Goal: Task Accomplishment & Management: Complete application form

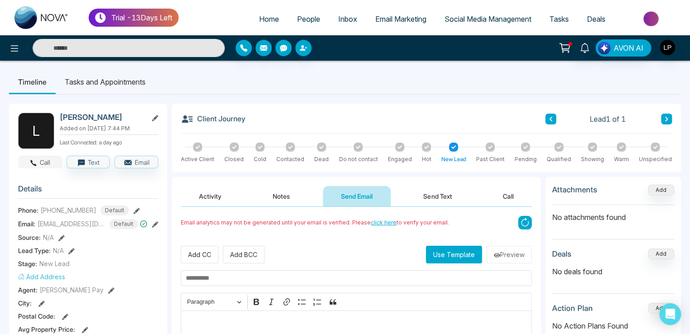
click at [49, 160] on button "Call" at bounding box center [40, 161] width 44 height 13
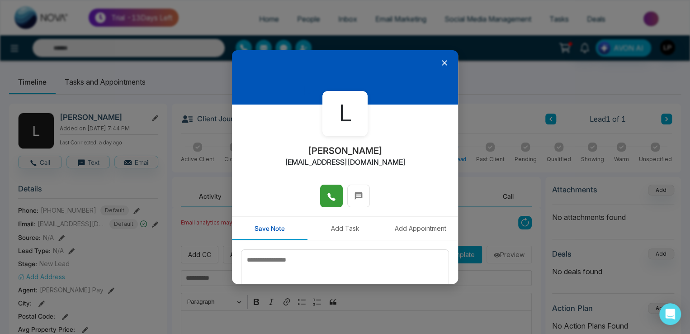
click at [328, 199] on icon at bounding box center [331, 196] width 9 height 9
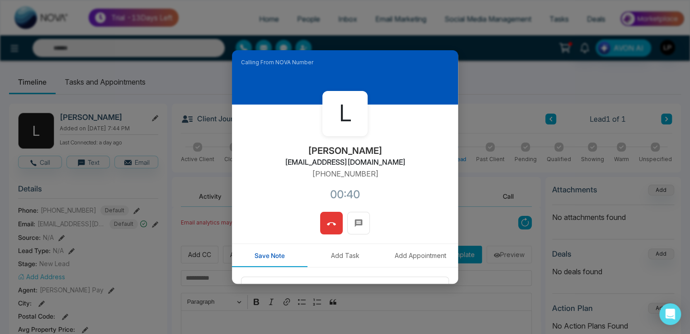
click at [324, 219] on button at bounding box center [331, 223] width 23 height 23
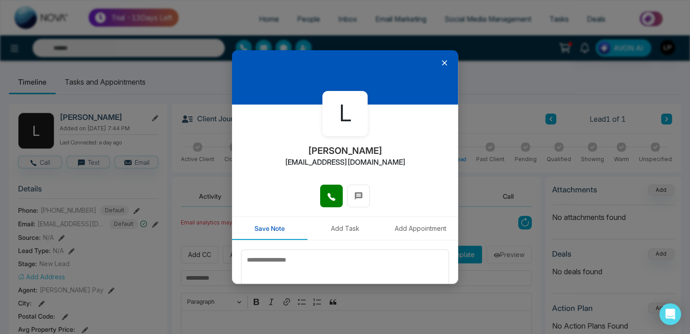
click at [440, 62] on icon at bounding box center [444, 62] width 9 height 9
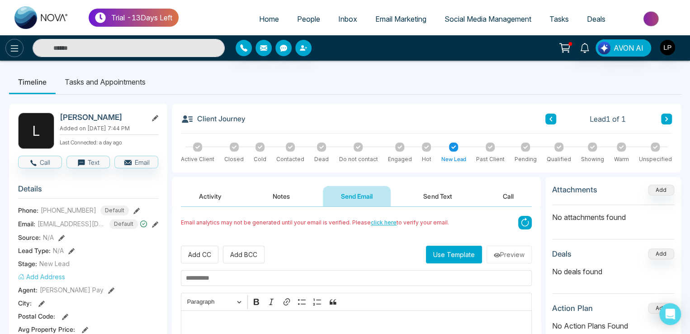
click at [11, 52] on icon at bounding box center [14, 48] width 11 height 11
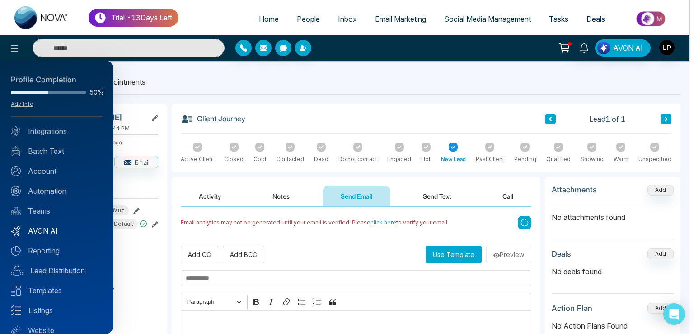
click at [47, 228] on link "AVON AI" at bounding box center [56, 230] width 91 height 11
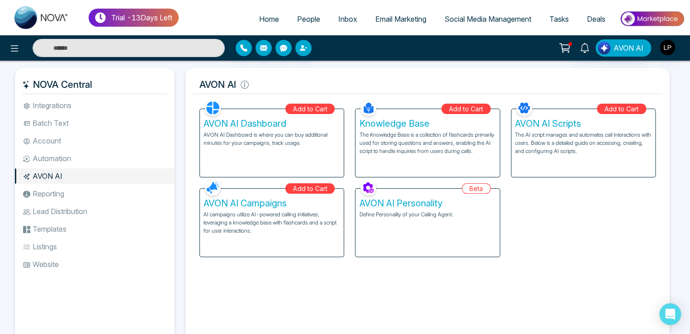
click at [422, 234] on div "AVON AI Personality Define Personality of your Calling Agent." at bounding box center [427, 222] width 144 height 68
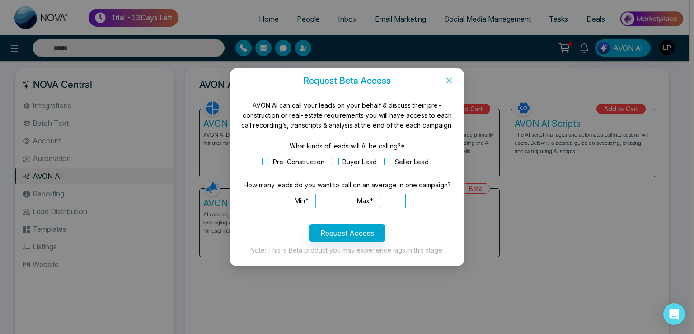
click at [320, 198] on input "Min*" at bounding box center [328, 200] width 27 height 14
type input "*"
click at [390, 202] on input "Max*" at bounding box center [392, 200] width 27 height 14
type input "**"
click at [448, 78] on icon "close" at bounding box center [449, 80] width 7 height 7
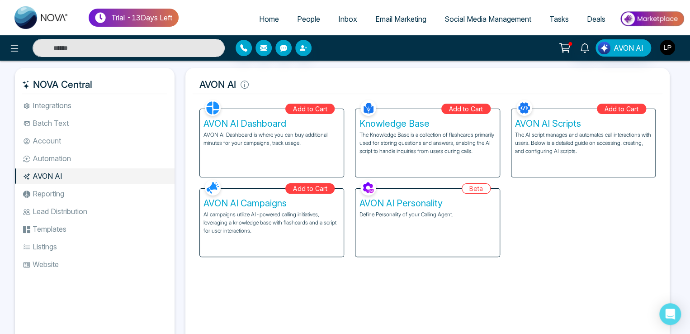
click at [668, 45] on img "button" at bounding box center [666, 47] width 15 height 15
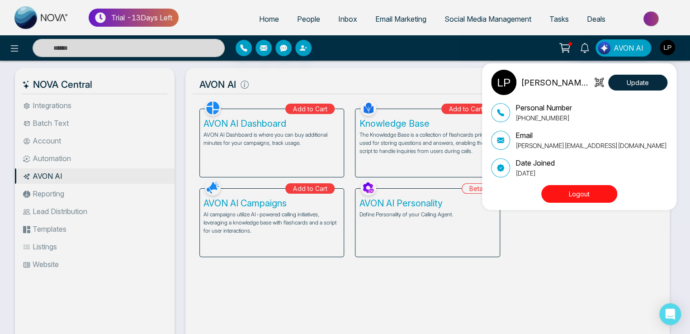
click at [299, 21] on div "[PERSON_NAME] Pay Update Personal Number [PHONE_NUMBER] Email [PERSON_NAME][EMA…" at bounding box center [345, 167] width 690 height 334
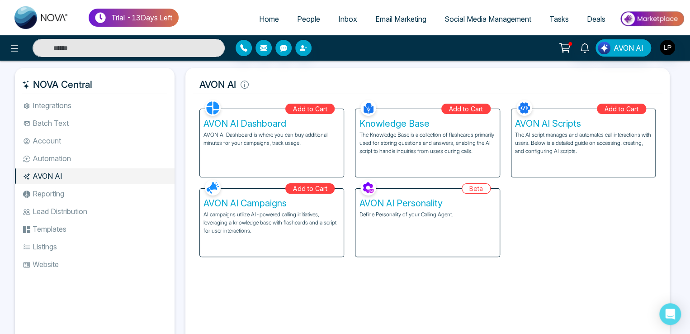
click at [299, 21] on span "People" at bounding box center [308, 18] width 23 height 9
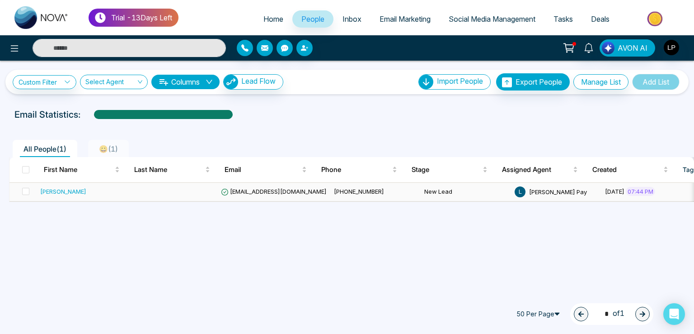
click at [241, 190] on span "[EMAIL_ADDRESS][DOMAIN_NAME]" at bounding box center [274, 191] width 106 height 7
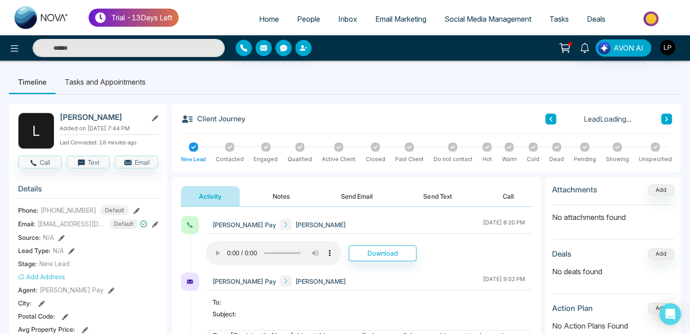
click at [156, 225] on icon at bounding box center [155, 224] width 6 height 6
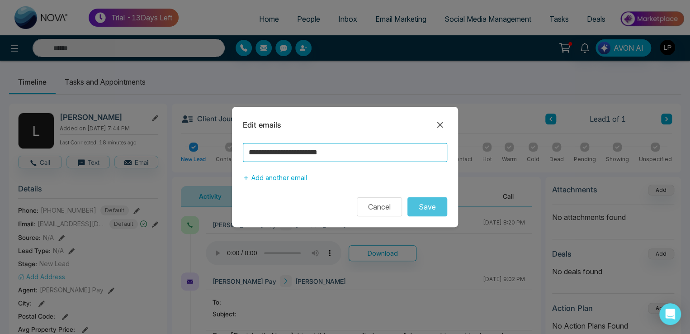
drag, startPoint x: 348, startPoint y: 149, endPoint x: 211, endPoint y: 167, distance: 138.5
click at [211, 167] on div "**********" at bounding box center [345, 167] width 690 height 334
type input "**********"
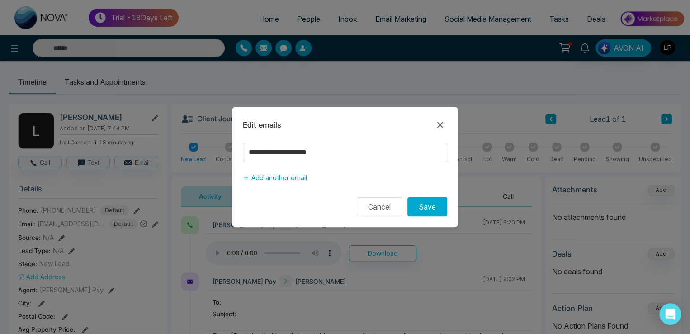
click at [437, 194] on form "**********" at bounding box center [345, 179] width 226 height 73
click at [435, 198] on button "Save" at bounding box center [427, 206] width 40 height 19
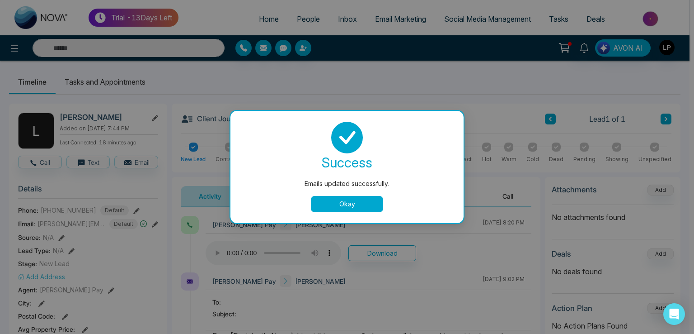
click at [341, 206] on button "Okay" at bounding box center [347, 204] width 72 height 16
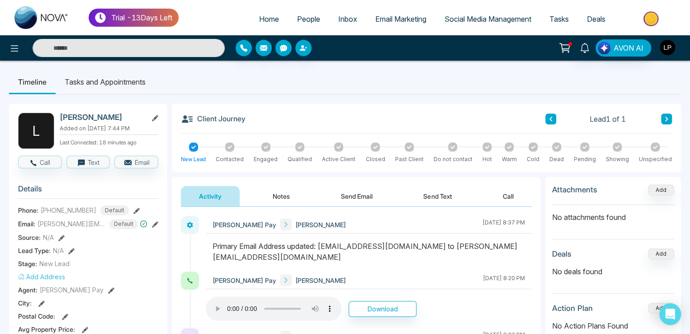
click at [664, 49] on img "button" at bounding box center [666, 47] width 15 height 15
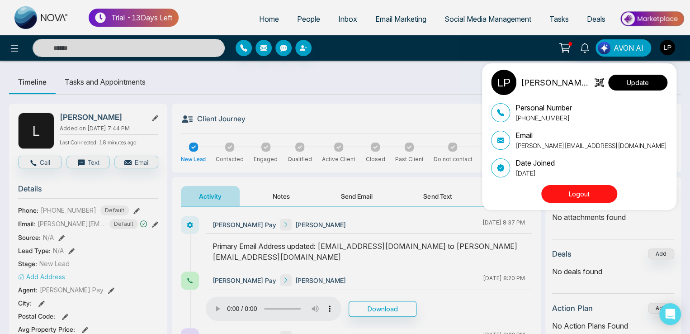
click at [637, 81] on button "Update" at bounding box center [637, 83] width 59 height 16
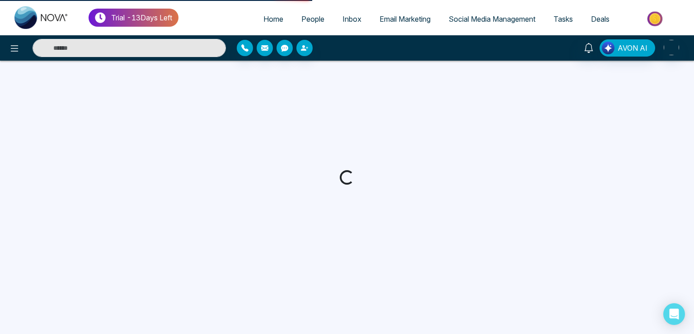
select select "***"
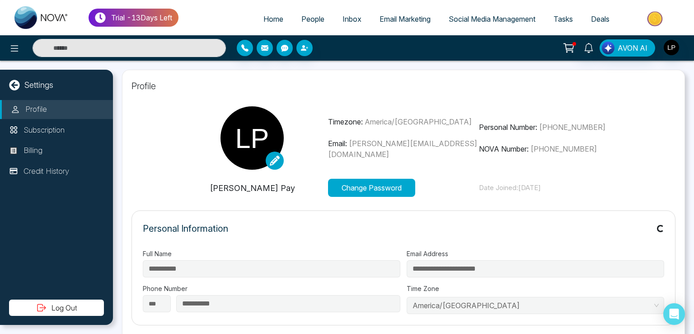
type input "**********"
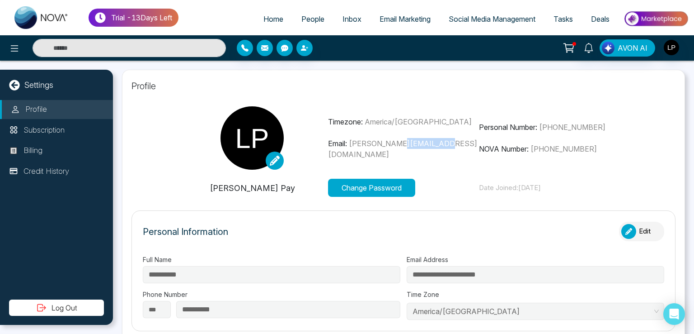
drag, startPoint x: 451, startPoint y: 146, endPoint x: 405, endPoint y: 145, distance: 46.6
click at [405, 145] on p "Email: [PERSON_NAME][EMAIL_ADDRESS][DOMAIN_NAME]" at bounding box center [403, 149] width 151 height 22
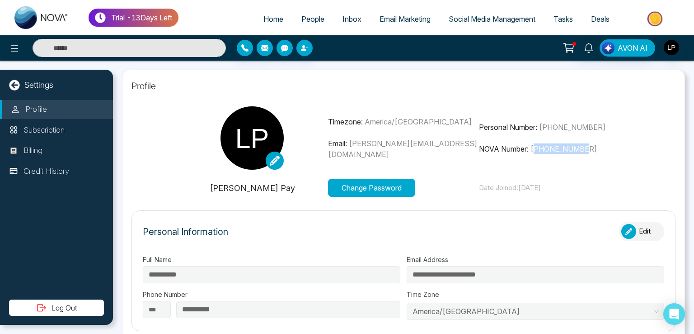
drag, startPoint x: 600, startPoint y: 142, endPoint x: 534, endPoint y: 144, distance: 66.5
click at [534, 144] on div "Personal Number: [PHONE_NUMBER] NOVA Number: [PHONE_NUMBER]" at bounding box center [554, 138] width 151 height 33
copy span "16042567419"
click at [305, 47] on icon "button" at bounding box center [303, 47] width 5 height 5
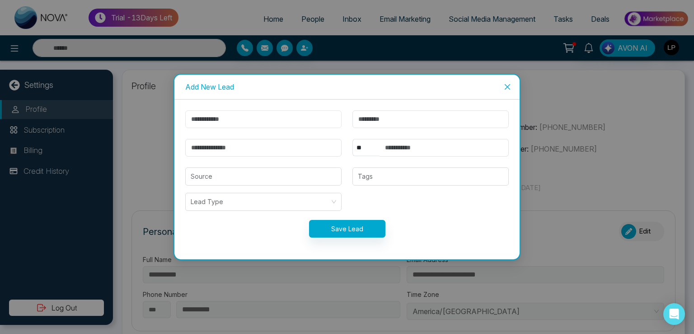
click at [226, 116] on input "text" at bounding box center [263, 119] width 156 height 18
type input "******"
click at [213, 149] on input "email" at bounding box center [263, 148] width 156 height 18
type input "**********"
click at [361, 147] on select "** **** *** *** *** **** ***" at bounding box center [366, 147] width 27 height 17
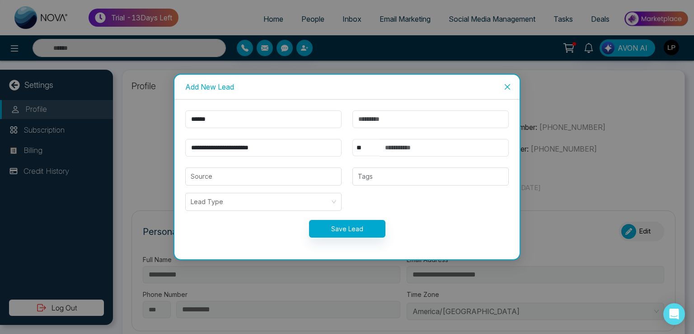
click at [353, 139] on select "** **** *** *** *** **** ***" at bounding box center [366, 147] width 27 height 17
click at [390, 149] on input "text" at bounding box center [444, 148] width 129 height 18
click at [401, 149] on input "text" at bounding box center [444, 148] width 129 height 18
paste input "**********"
click at [389, 147] on input "**********" at bounding box center [444, 148] width 129 height 18
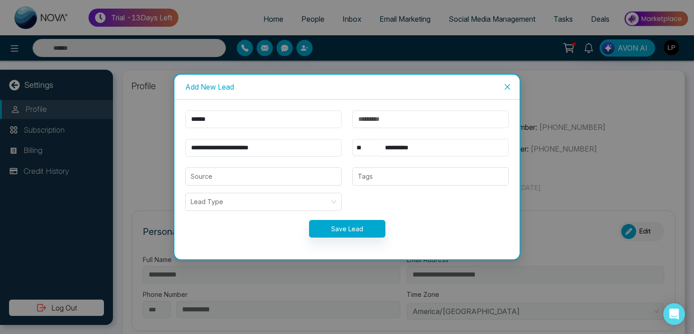
type input "**********"
click at [351, 230] on button "Save Lead" at bounding box center [347, 229] width 76 height 18
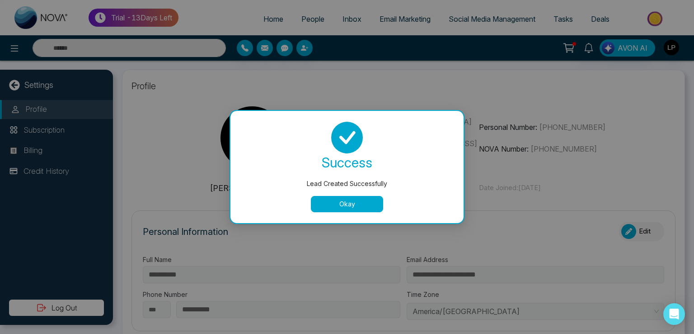
click at [329, 201] on button "Okay" at bounding box center [347, 204] width 72 height 16
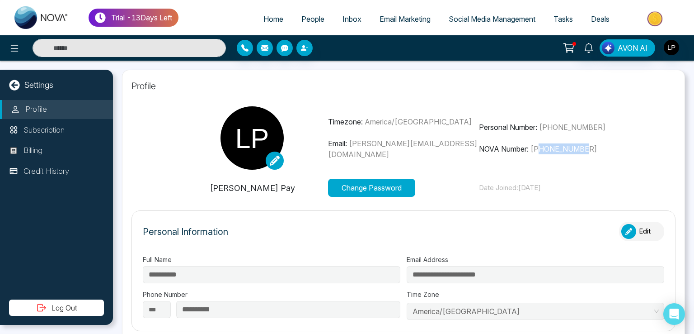
drag, startPoint x: 594, startPoint y: 152, endPoint x: 540, endPoint y: 150, distance: 54.7
click at [540, 150] on p "NOVA Number: [PHONE_NUMBER]" at bounding box center [554, 148] width 151 height 11
copy span "6042567419"
click at [301, 15] on span "People" at bounding box center [312, 18] width 23 height 9
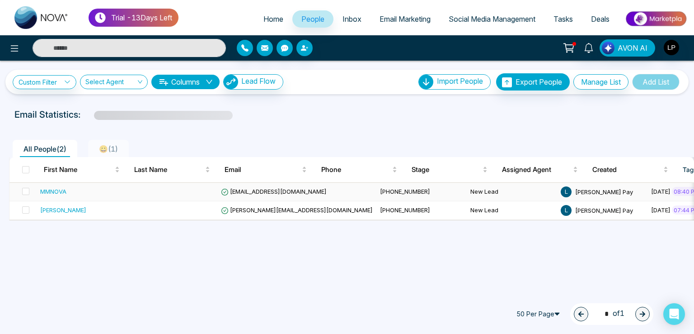
click at [269, 193] on span "[EMAIL_ADDRESS][DOMAIN_NAME]" at bounding box center [274, 191] width 106 height 7
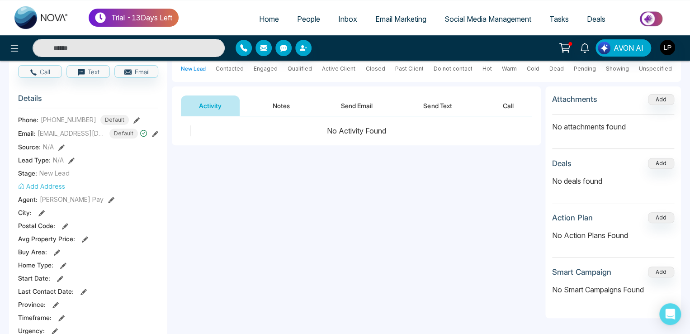
scroll to position [45, 0]
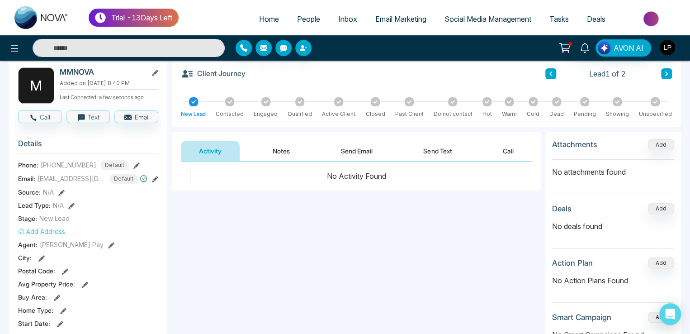
click at [506, 152] on button "Call" at bounding box center [507, 151] width 47 height 20
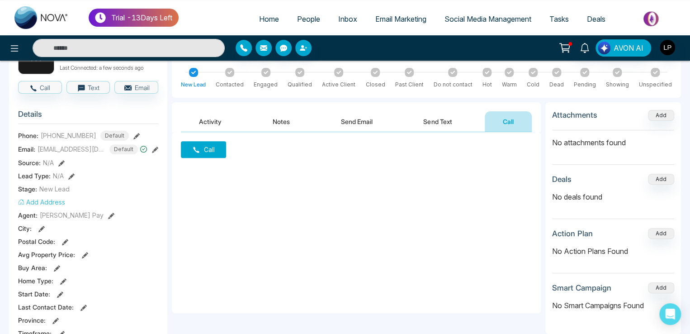
scroll to position [90, 0]
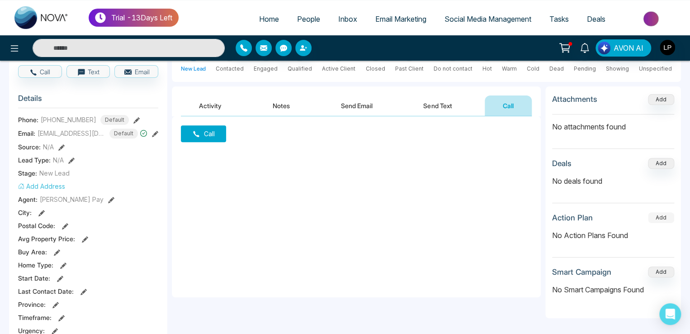
click at [660, 215] on button "Add" at bounding box center [661, 217] width 26 height 11
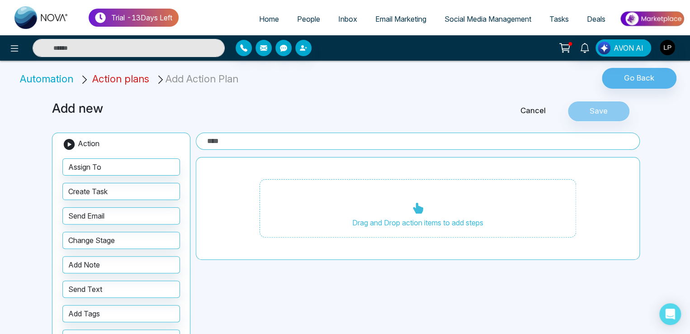
click at [140, 78] on span "Action plans" at bounding box center [120, 79] width 57 height 12
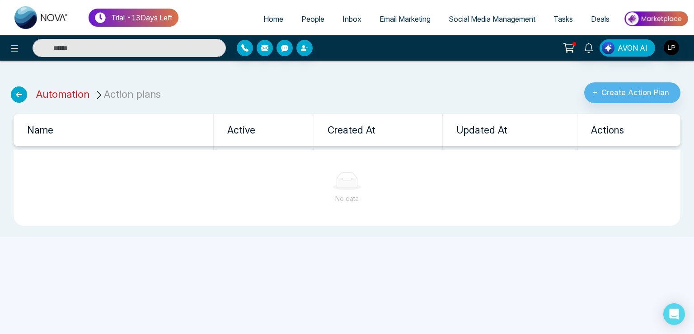
click at [64, 93] on link "Automation" at bounding box center [62, 94] width 53 height 12
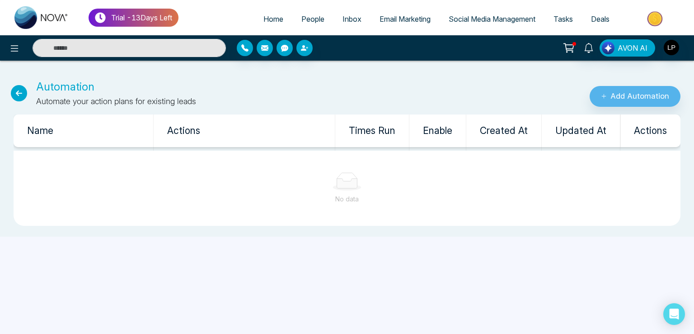
click at [306, 15] on span "People" at bounding box center [312, 18] width 23 height 9
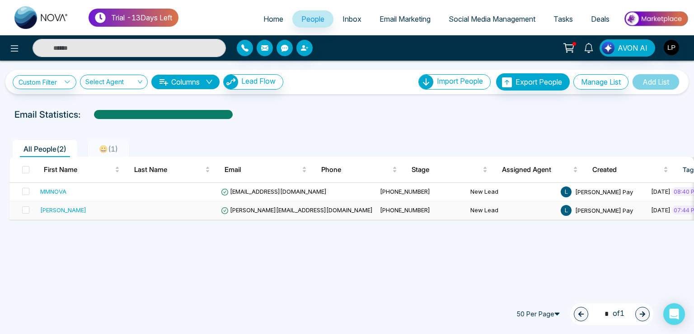
click at [266, 210] on span "[PERSON_NAME][EMAIL_ADDRESS][DOMAIN_NAME]" at bounding box center [297, 209] width 152 height 7
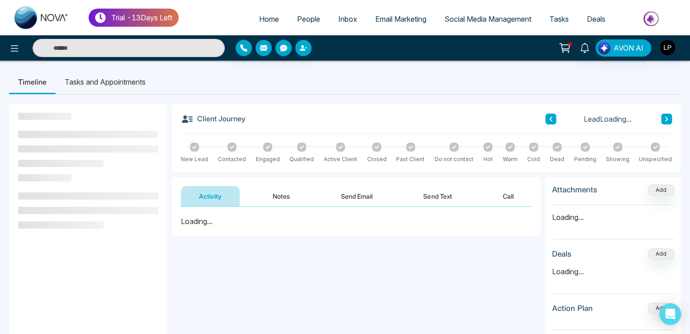
scroll to position [121, 0]
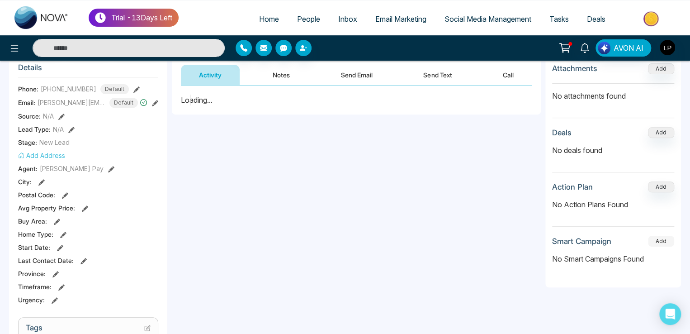
click at [657, 236] on button "Add" at bounding box center [661, 240] width 26 height 11
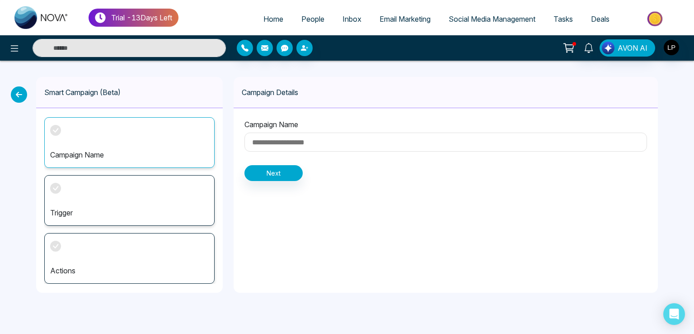
click at [16, 93] on icon at bounding box center [19, 94] width 16 height 16
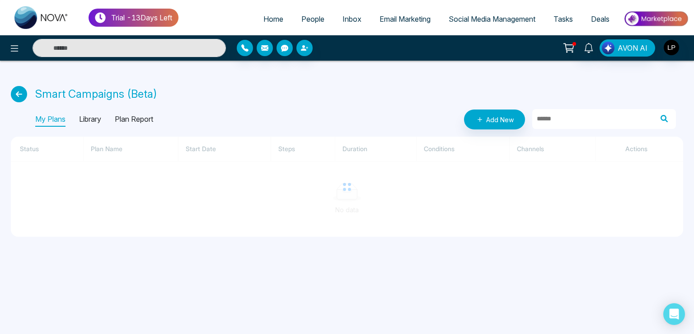
click at [16, 93] on icon at bounding box center [19, 94] width 16 height 16
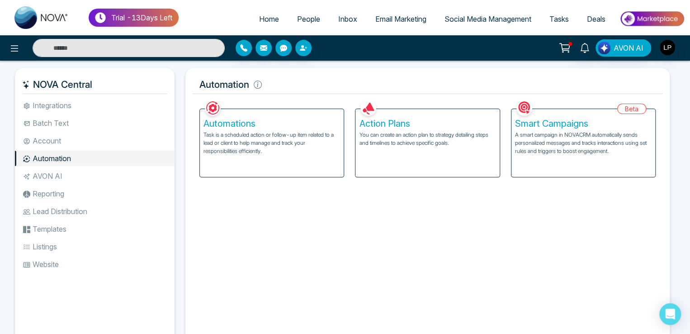
click at [301, 19] on span "People" at bounding box center [308, 18] width 23 height 9
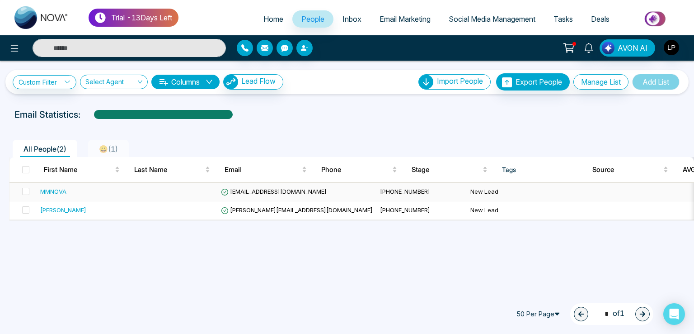
click at [244, 188] on span "[EMAIL_ADDRESS][DOMAIN_NAME]" at bounding box center [274, 191] width 106 height 7
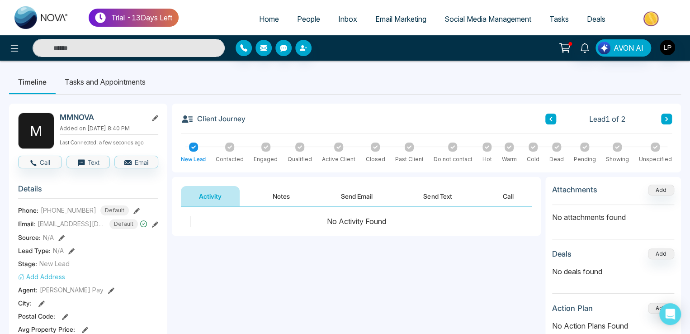
click at [317, 304] on div "**********" at bounding box center [356, 297] width 369 height 181
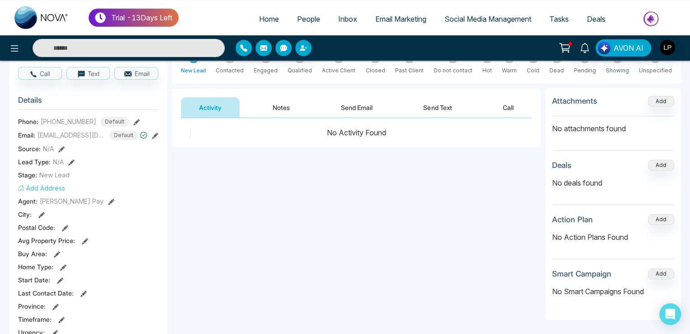
scroll to position [136, 0]
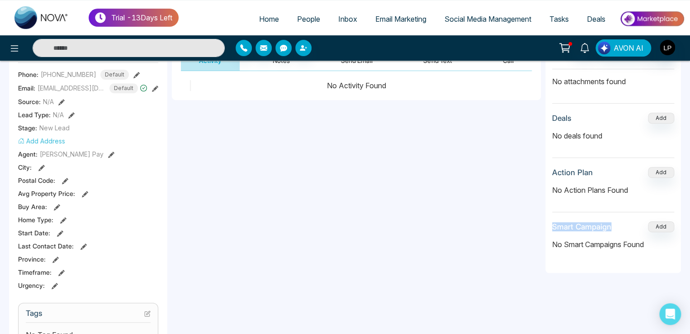
drag, startPoint x: 550, startPoint y: 225, endPoint x: 618, endPoint y: 223, distance: 67.4
click at [618, 223] on div "Attachments Add No attachments found Deals Add No deals found Action Plan Add N…" at bounding box center [613, 156] width 136 height 231
click at [662, 223] on button "Add" at bounding box center [661, 226] width 26 height 11
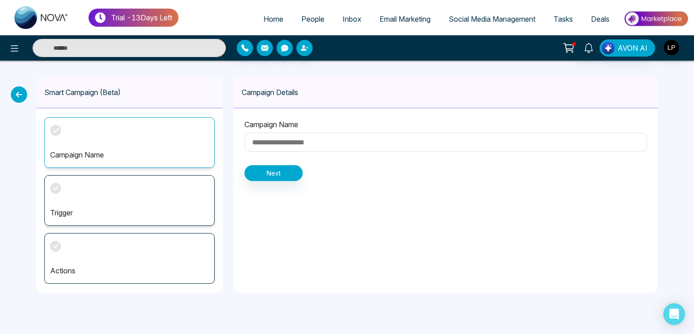
click at [21, 94] on icon at bounding box center [19, 94] width 16 height 16
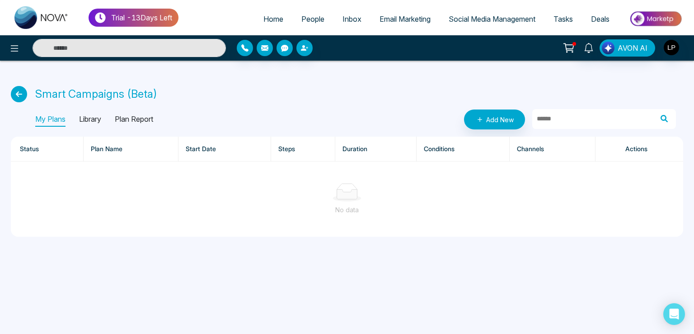
click at [14, 96] on icon at bounding box center [19, 94] width 16 height 16
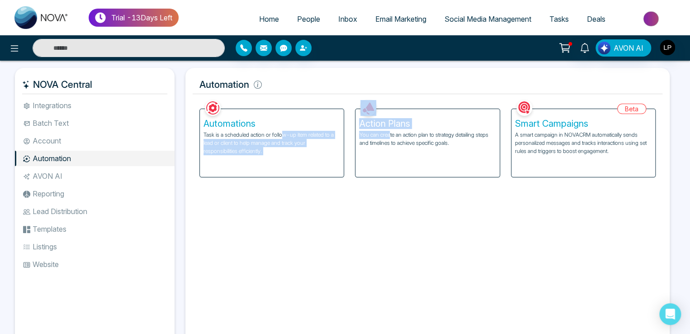
drag, startPoint x: 282, startPoint y: 132, endPoint x: 391, endPoint y: 132, distance: 108.9
click at [391, 132] on div "Automations Task is a scheduled action or follow-up item related to a lead or c…" at bounding box center [427, 138] width 467 height 80
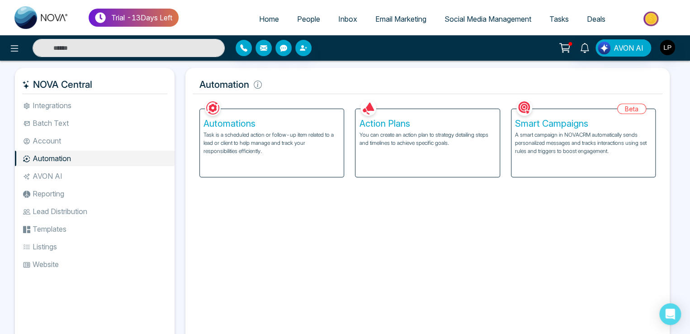
click at [398, 132] on p "You can create an action plan to strategy detailing steps and timelines to achi…" at bounding box center [427, 139] width 136 height 16
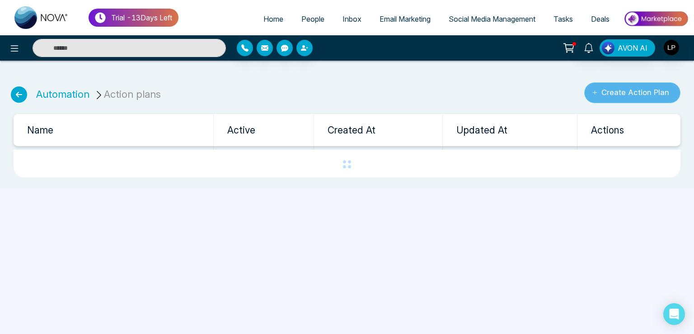
click at [618, 89] on button "Create Action Plan" at bounding box center [632, 92] width 96 height 21
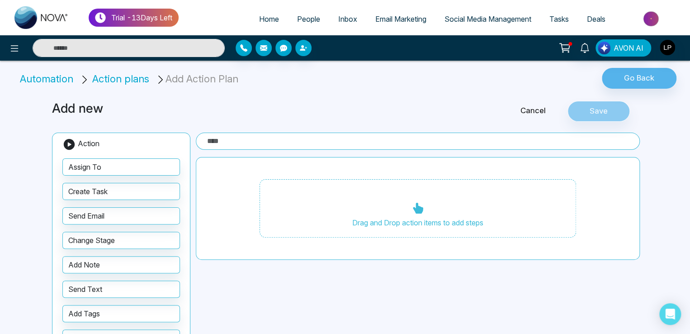
scroll to position [36, 0]
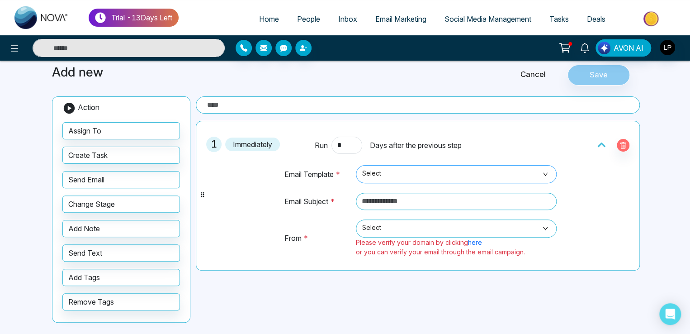
click at [397, 172] on span "Select" at bounding box center [456, 173] width 188 height 15
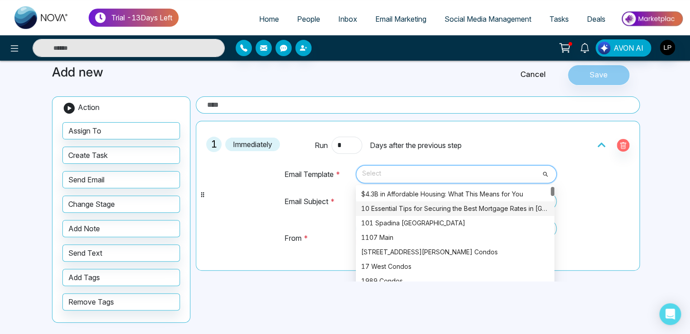
click at [437, 210] on div "10 Essential Tips for Securing the Best Mortgage Rates in [GEOGRAPHIC_DATA]" at bounding box center [455, 208] width 188 height 10
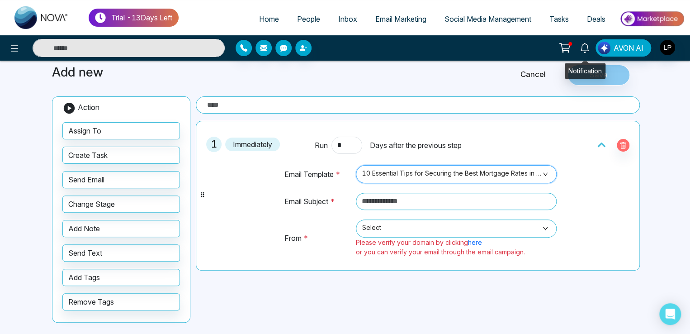
click at [583, 44] on icon at bounding box center [584, 48] width 9 height 10
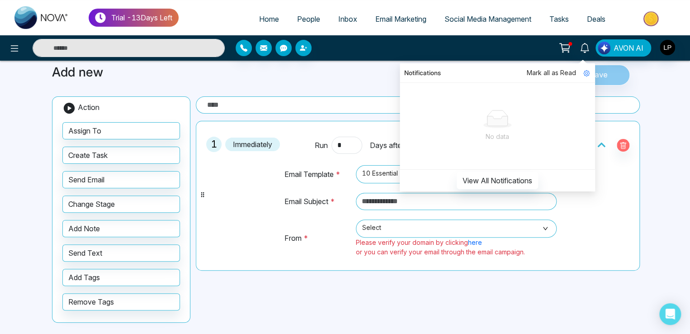
click at [241, 217] on div "1 Immediately Run * Days after the previous step Email Template * 10 Essential …" at bounding box center [418, 196] width 434 height 140
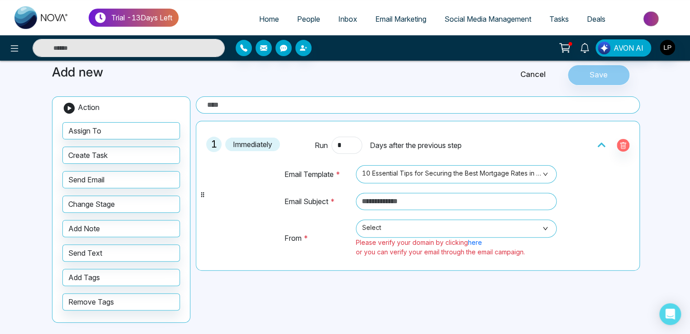
click at [297, 15] on span "People" at bounding box center [308, 18] width 23 height 9
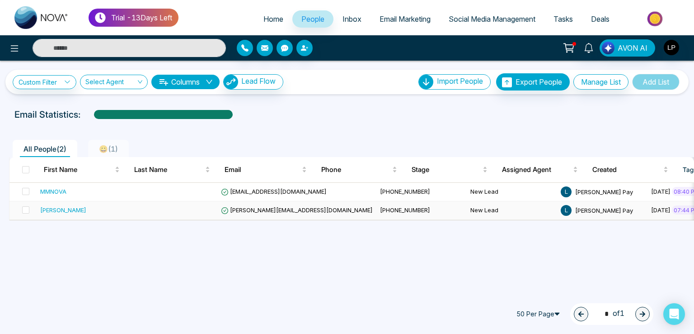
click at [253, 207] on span "[PERSON_NAME][EMAIL_ADDRESS][DOMAIN_NAME]" at bounding box center [297, 209] width 152 height 7
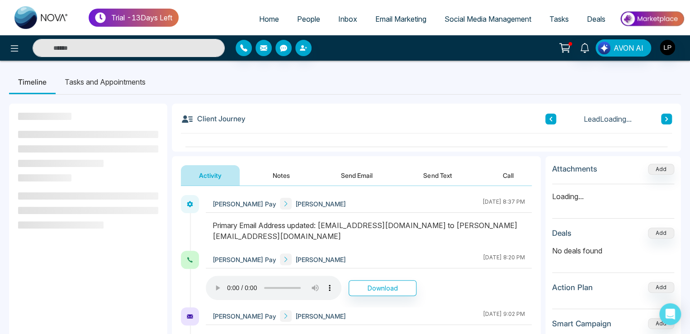
click at [113, 81] on li "Tasks and Appointments" at bounding box center [105, 82] width 99 height 24
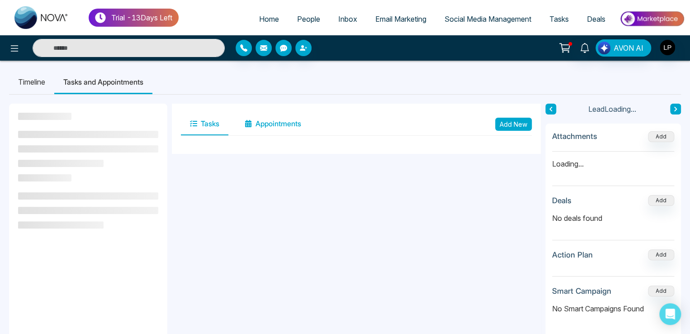
click at [267, 127] on button "Appointments" at bounding box center [272, 124] width 75 height 23
click at [504, 120] on button "Add New" at bounding box center [513, 124] width 37 height 13
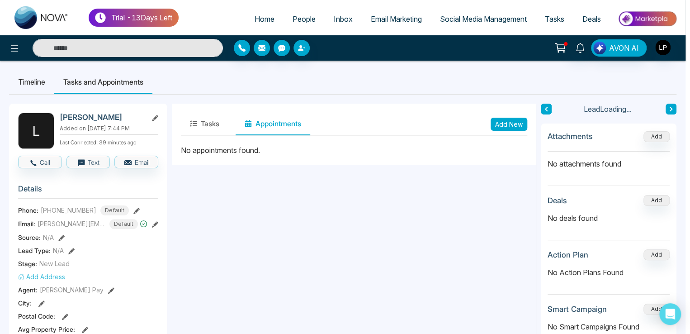
type input "**********"
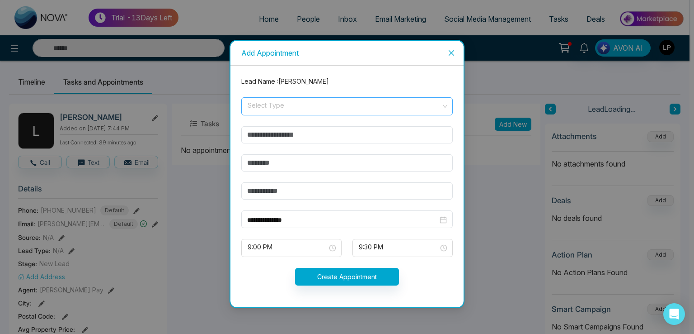
click at [266, 101] on input "search" at bounding box center [344, 105] width 194 height 14
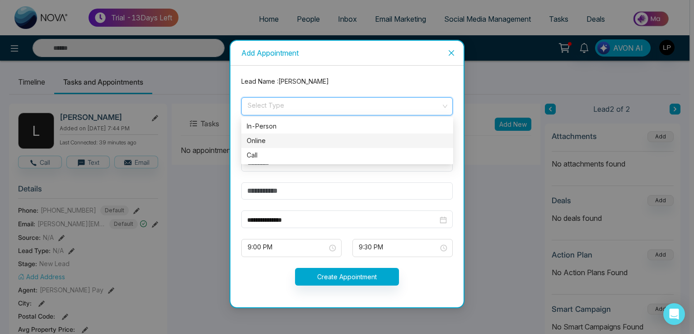
click at [259, 141] on div "Online" at bounding box center [347, 141] width 201 height 10
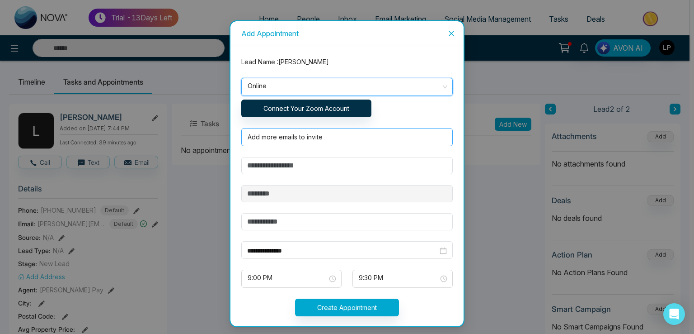
click at [264, 135] on div at bounding box center [345, 137] width 202 height 11
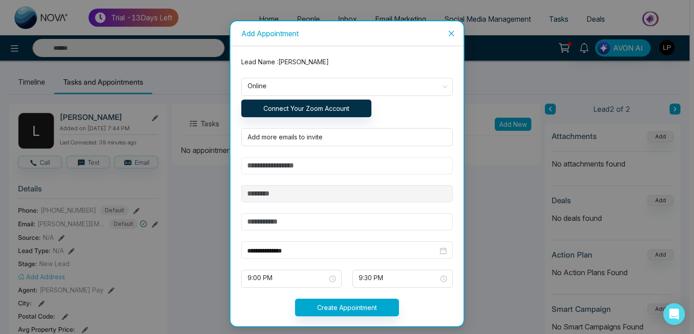
click at [263, 165] on input "text" at bounding box center [347, 165] width 212 height 17
type input "**********"
click at [268, 216] on input "text" at bounding box center [347, 221] width 212 height 17
type input "**********"
click at [381, 306] on button "Create Appointment" at bounding box center [347, 307] width 104 height 18
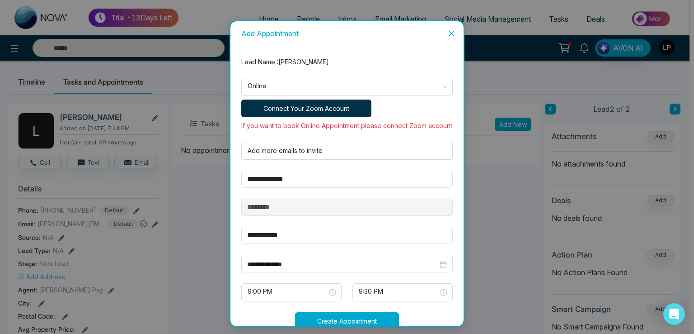
click at [298, 104] on button "Connect Your Zoom Account" at bounding box center [306, 108] width 130 height 18
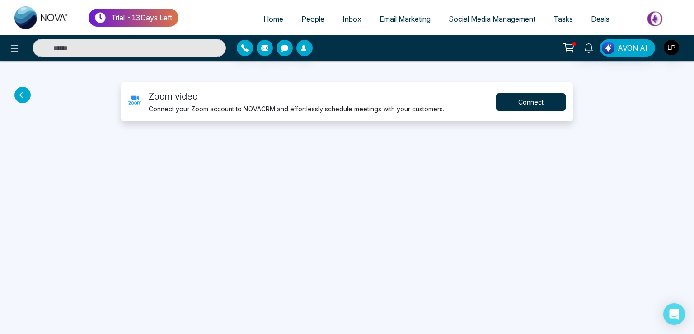
click at [522, 104] on button "Connect" at bounding box center [531, 102] width 70 height 18
click at [512, 99] on button "Connect" at bounding box center [531, 102] width 70 height 18
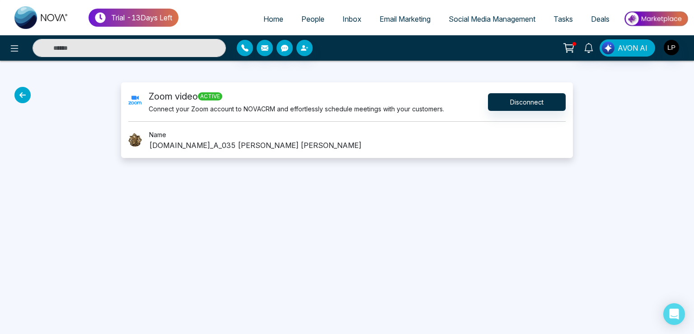
click at [574, 46] on icon at bounding box center [569, 48] width 13 height 13
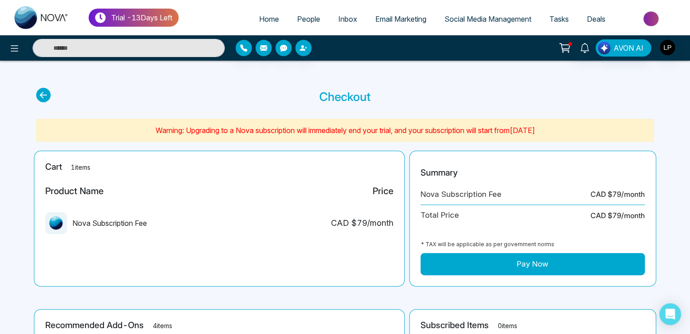
scroll to position [213, 0]
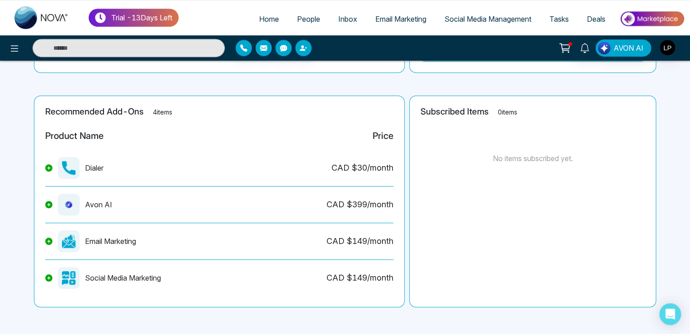
click at [128, 13] on p "Trial - 13 Days Left" at bounding box center [141, 17] width 61 height 11
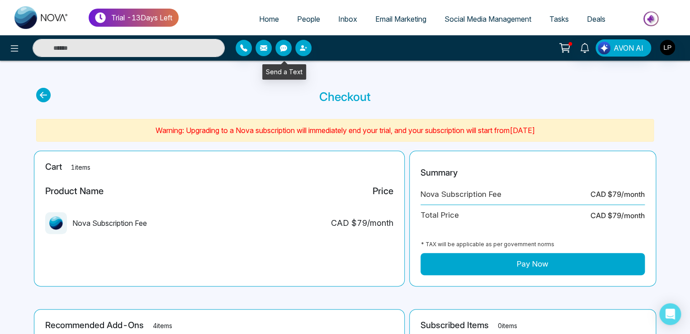
click at [299, 13] on link "People" at bounding box center [308, 18] width 41 height 17
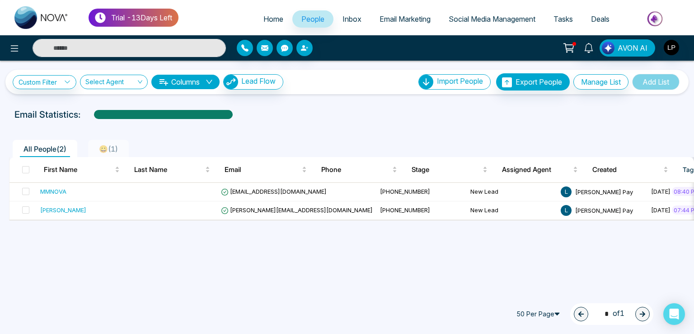
click at [271, 14] on link "Home" at bounding box center [273, 18] width 38 height 17
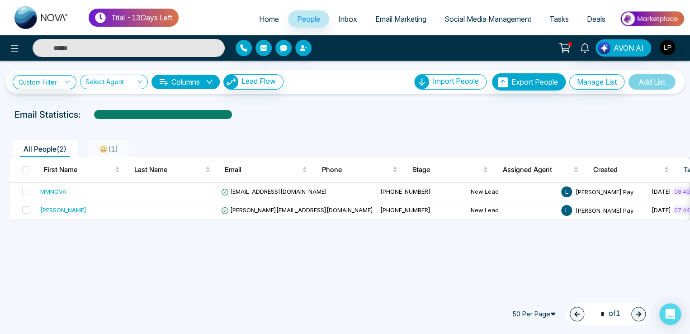
select select "*"
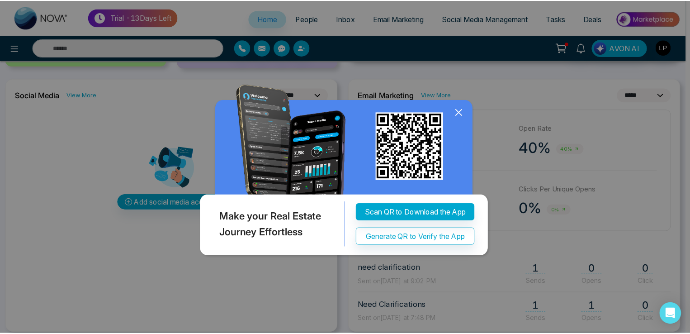
scroll to position [233, 0]
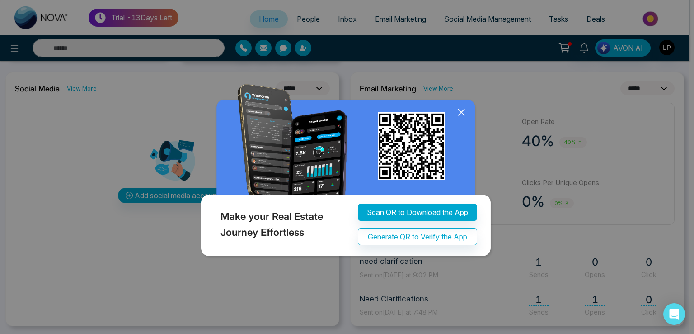
click at [463, 113] on icon at bounding box center [461, 112] width 6 height 6
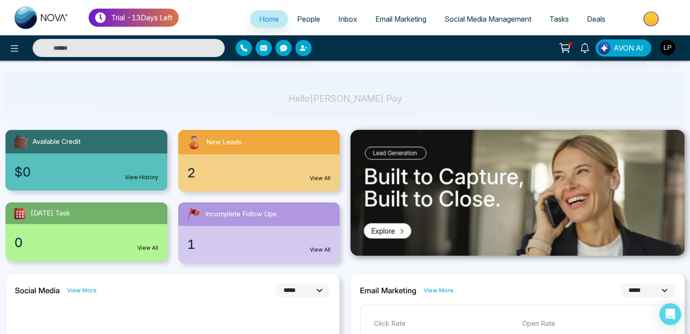
scroll to position [0, 0]
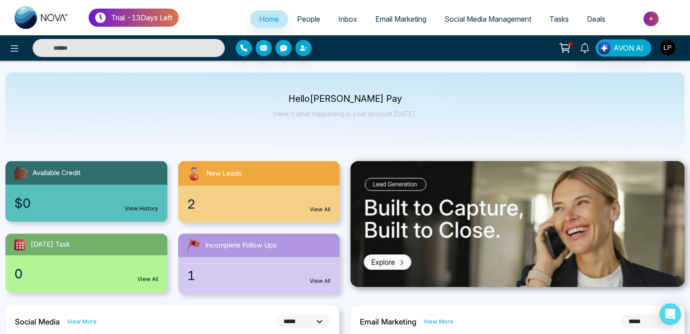
click at [382, 17] on span "Email Marketing" at bounding box center [400, 18] width 51 height 9
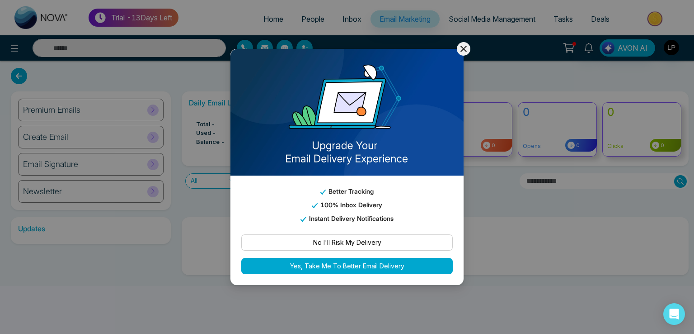
click at [465, 52] on icon at bounding box center [464, 49] width 6 height 6
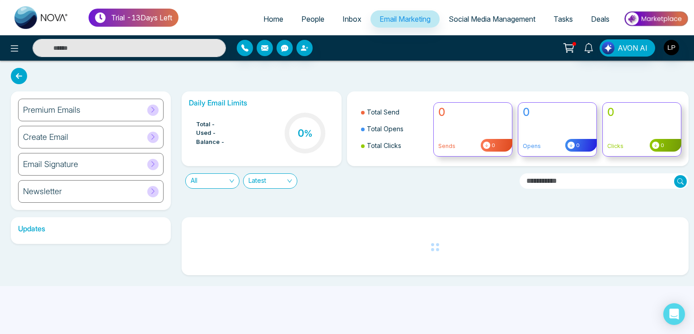
click at [121, 105] on div "Premium Emails" at bounding box center [91, 110] width 146 height 23
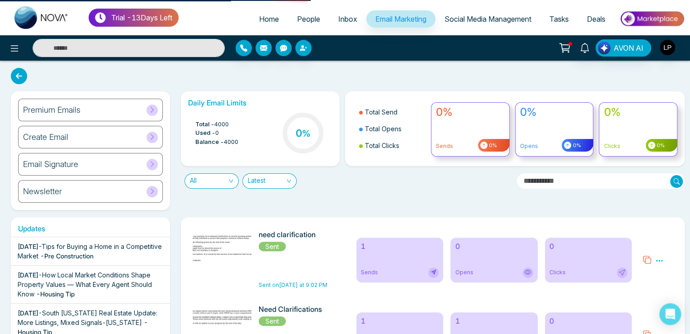
click at [153, 113] on span at bounding box center [151, 109] width 11 height 11
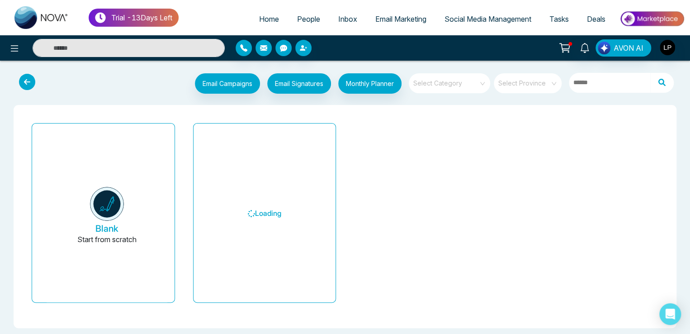
click at [453, 80] on input "search" at bounding box center [446, 80] width 65 height 14
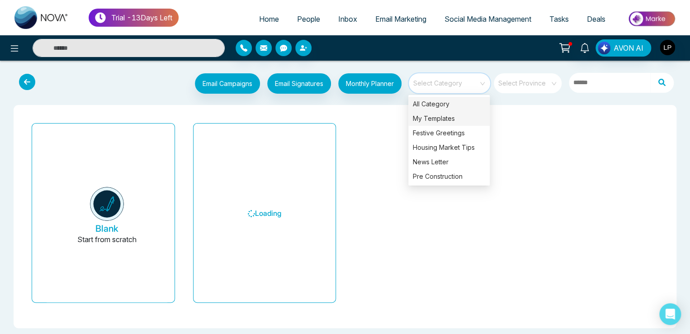
click at [434, 120] on div "My Templates" at bounding box center [448, 118] width 81 height 14
click at [510, 84] on input "search" at bounding box center [524, 80] width 52 height 14
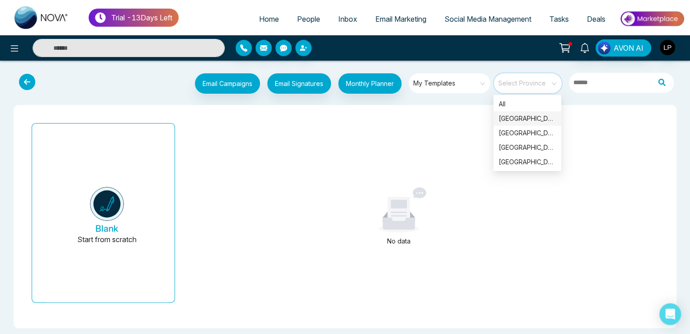
click at [510, 122] on div "[GEOGRAPHIC_DATA]" at bounding box center [526, 118] width 57 height 10
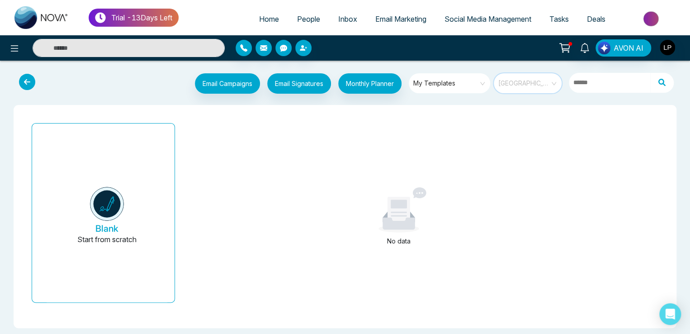
click at [522, 78] on span "[GEOGRAPHIC_DATA]" at bounding box center [528, 83] width 60 height 14
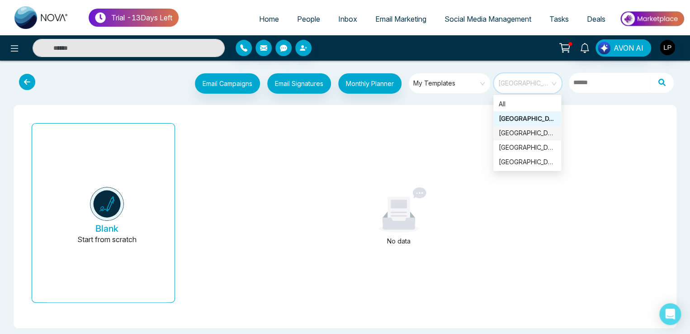
click at [518, 140] on div "All [GEOGRAPHIC_DATA] [GEOGRAPHIC_DATA] [GEOGRAPHIC_DATA] [GEOGRAPHIC_DATA]" at bounding box center [527, 133] width 68 height 72
click at [518, 140] on div "[GEOGRAPHIC_DATA]" at bounding box center [527, 147] width 68 height 14
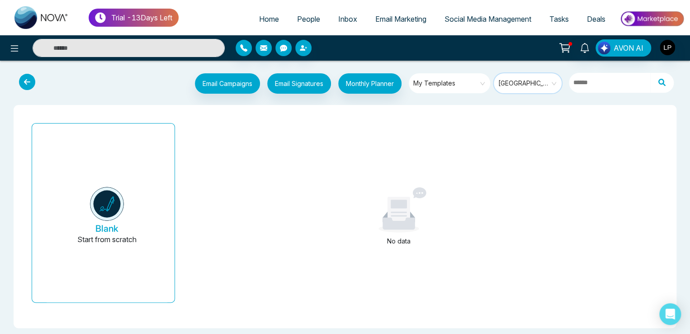
click at [520, 77] on span "[GEOGRAPHIC_DATA]" at bounding box center [528, 83] width 60 height 14
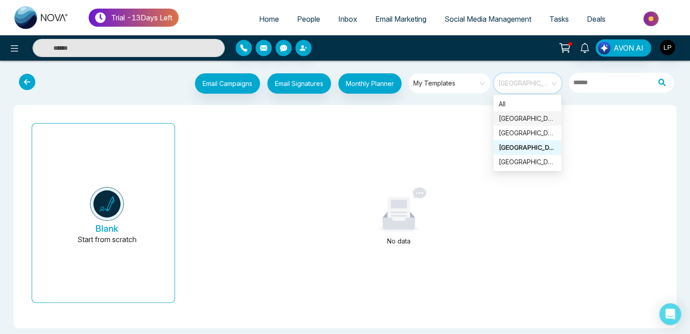
click at [519, 129] on div "[GEOGRAPHIC_DATA]" at bounding box center [526, 133] width 57 height 10
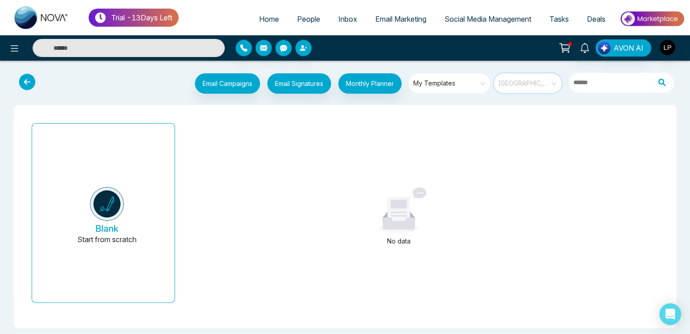
click at [517, 82] on span "[GEOGRAPHIC_DATA]" at bounding box center [528, 83] width 60 height 14
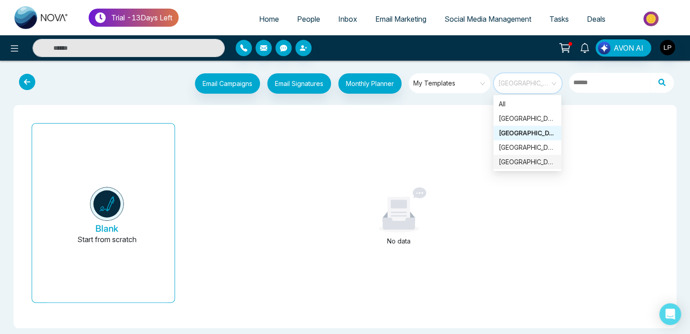
click at [506, 160] on div "[GEOGRAPHIC_DATA]" at bounding box center [526, 162] width 57 height 10
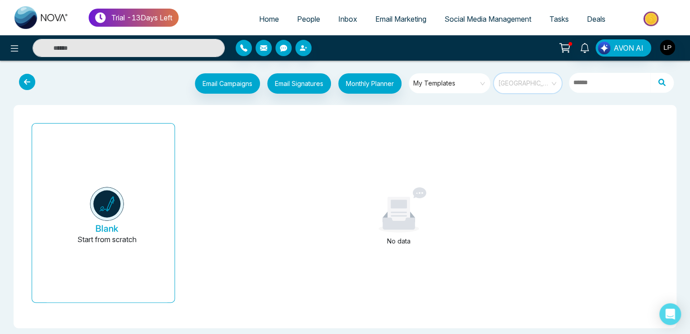
click at [517, 86] on span "[GEOGRAPHIC_DATA]" at bounding box center [528, 83] width 60 height 14
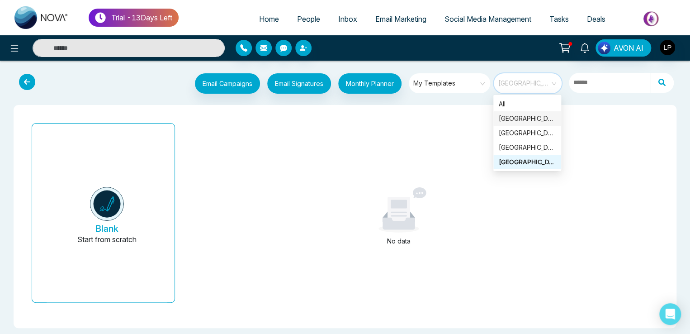
click at [512, 116] on div "[GEOGRAPHIC_DATA]" at bounding box center [526, 118] width 57 height 10
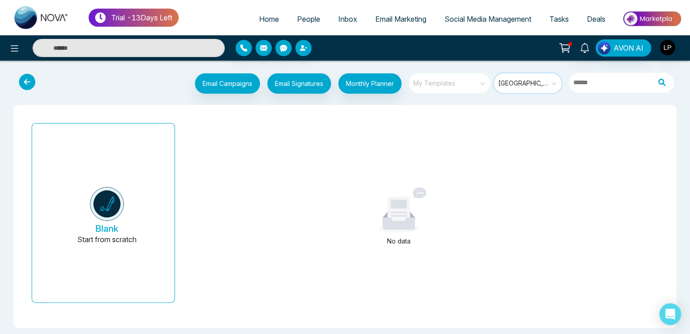
click at [461, 80] on span "My Templates" at bounding box center [450, 83] width 74 height 14
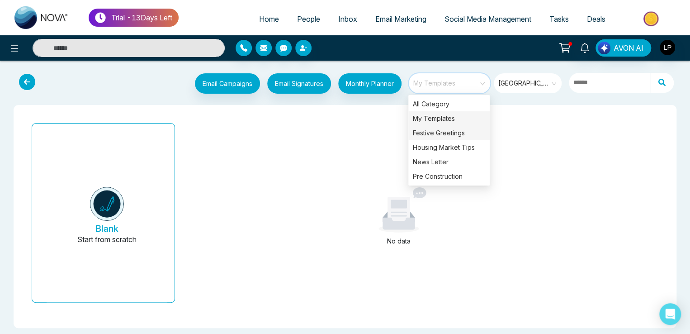
click at [436, 128] on div "Festive Greetings" at bounding box center [448, 133] width 81 height 14
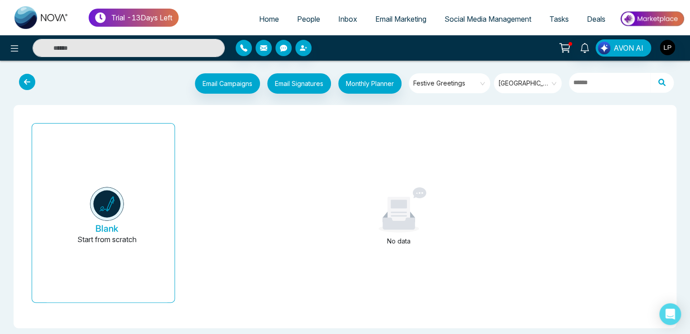
click at [445, 82] on span "Festive Greetings" at bounding box center [450, 83] width 74 height 14
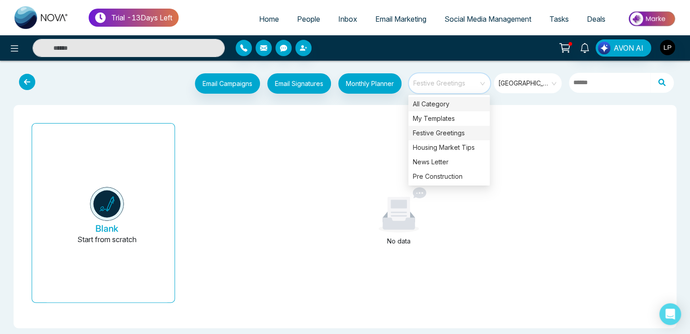
click at [423, 105] on div "All Category" at bounding box center [448, 104] width 81 height 14
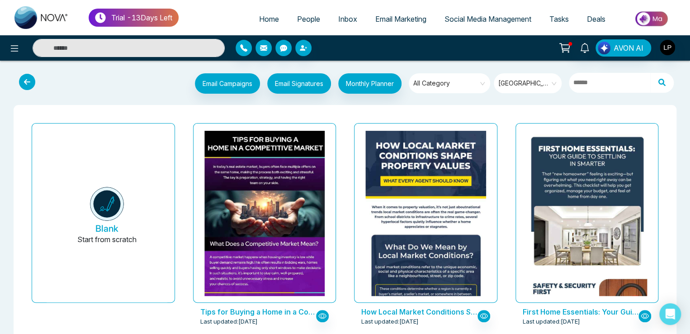
click at [561, 49] on icon at bounding box center [564, 48] width 13 height 13
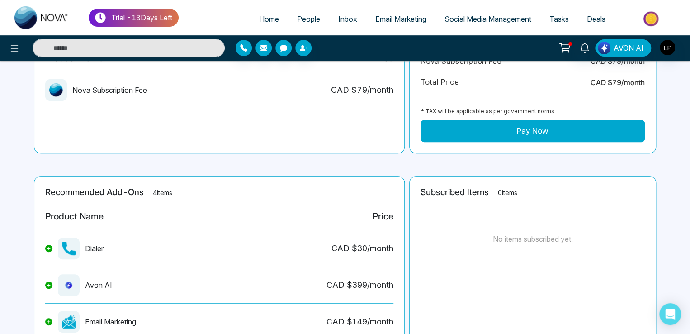
scroll to position [213, 0]
